Goal: Transaction & Acquisition: Purchase product/service

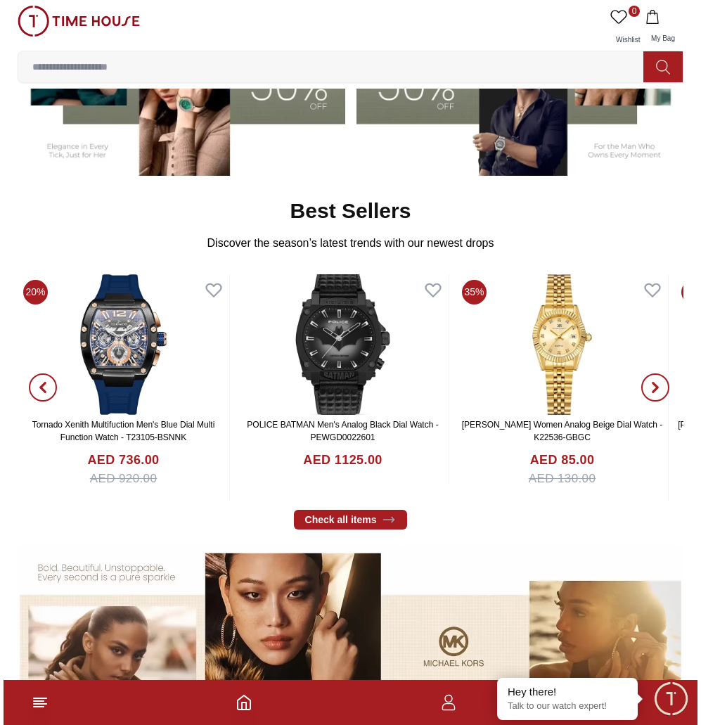
scroll to position [406, 0]
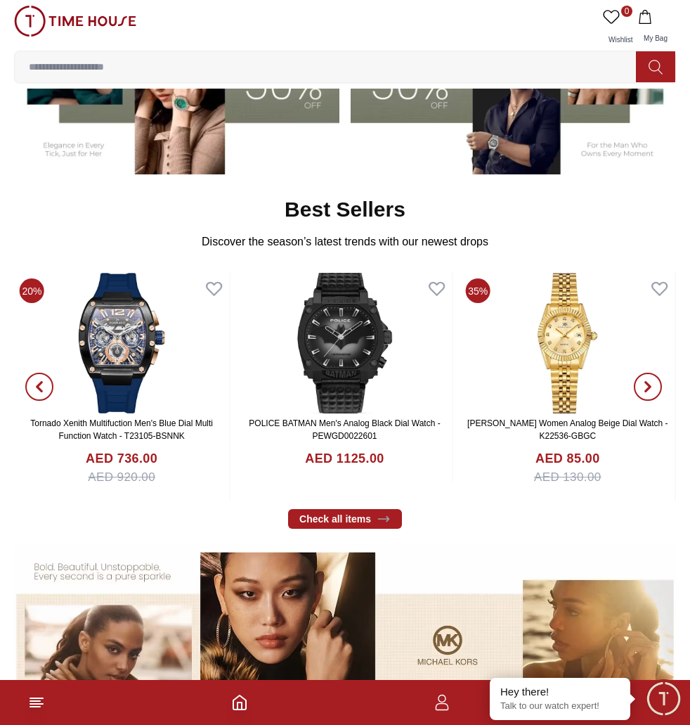
click at [34, 702] on icon at bounding box center [36, 702] width 17 height 17
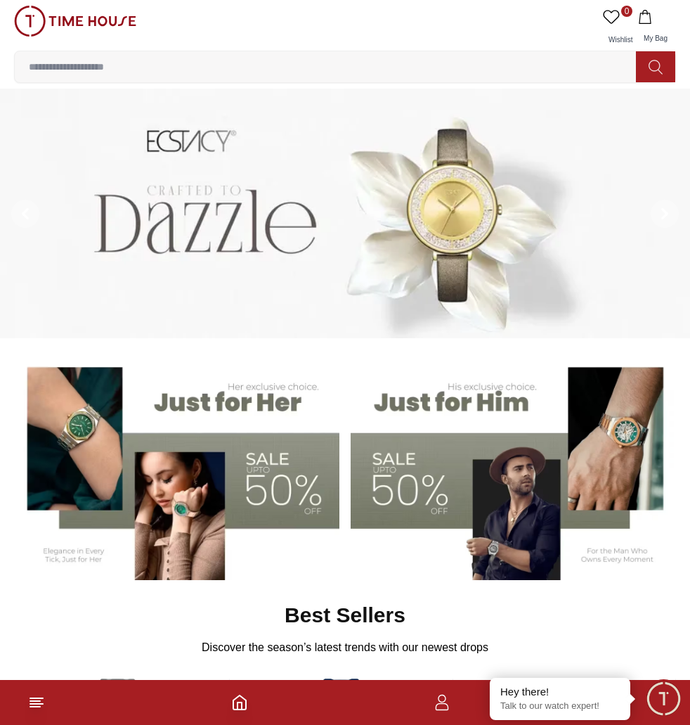
click at [34, 714] on footer at bounding box center [345, 702] width 690 height 45
click at [37, 708] on icon at bounding box center [36, 702] width 17 height 17
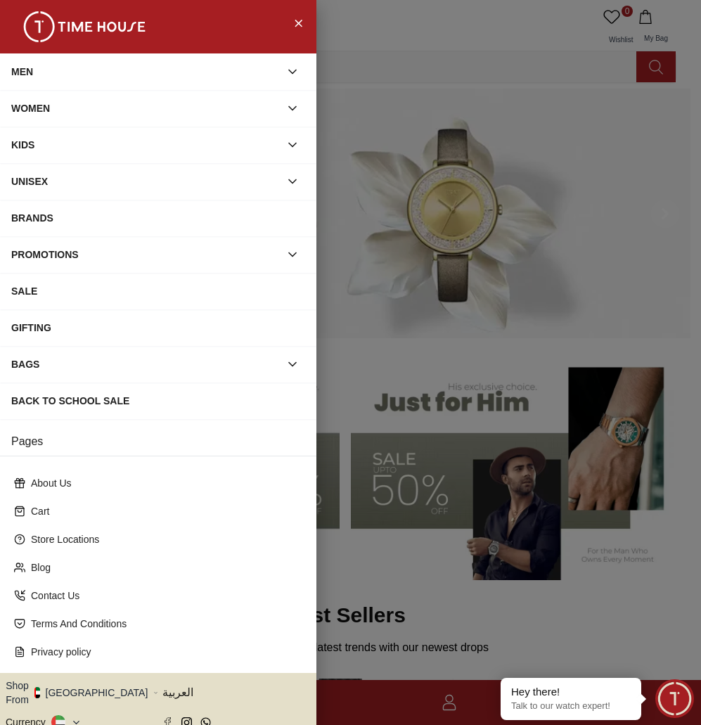
click at [207, 67] on div "MEN" at bounding box center [145, 71] width 269 height 25
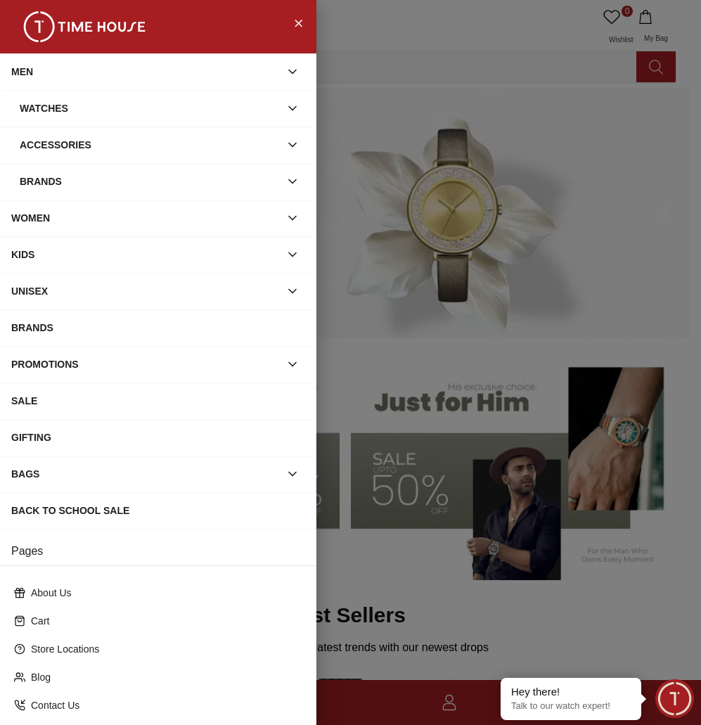
click at [86, 103] on div "Watches" at bounding box center [150, 108] width 260 height 25
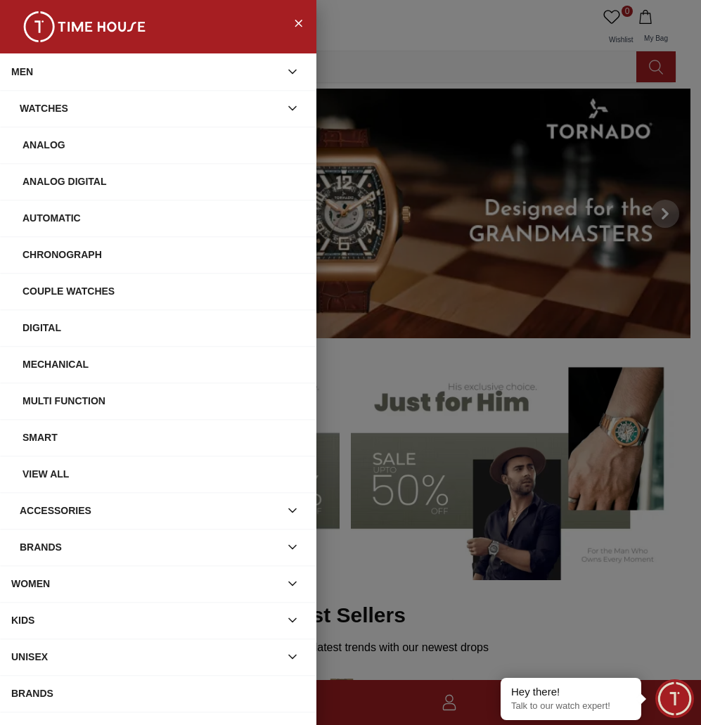
click at [44, 473] on div "View All" at bounding box center [164, 473] width 283 height 25
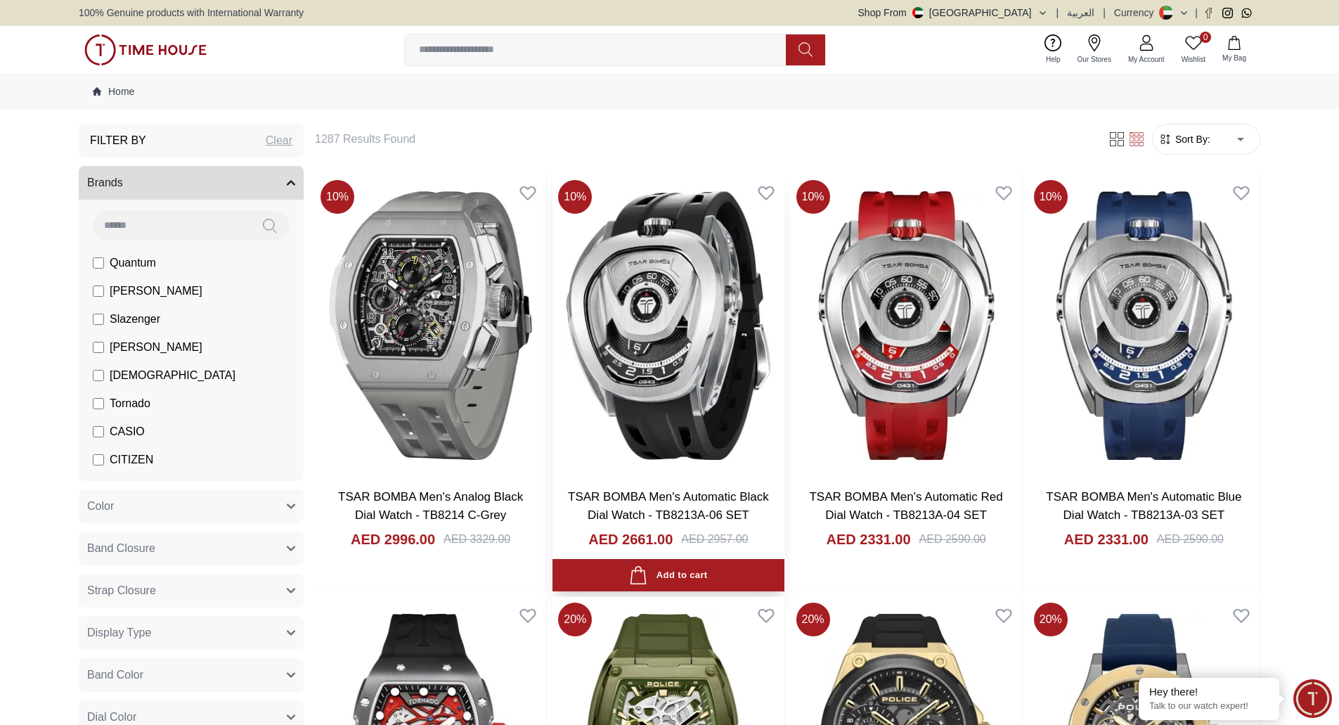
click at [690, 349] on img at bounding box center [668, 325] width 231 height 302
